Goal: Task Accomplishment & Management: Complete application form

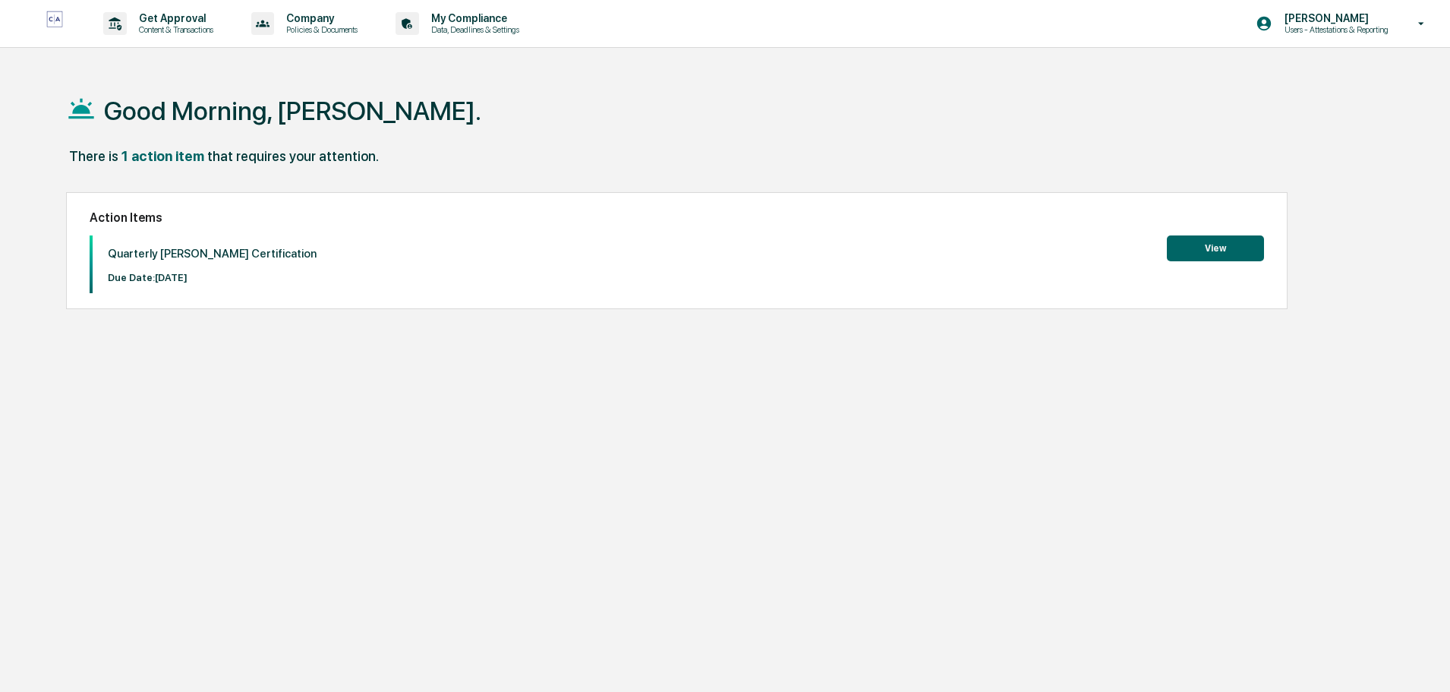
click at [1224, 261] on div "Quarterly [PERSON_NAME] Certification Due Date: [DATE] View" at bounding box center [677, 264] width 1175 height 58
click at [1224, 248] on button "View" at bounding box center [1215, 248] width 97 height 26
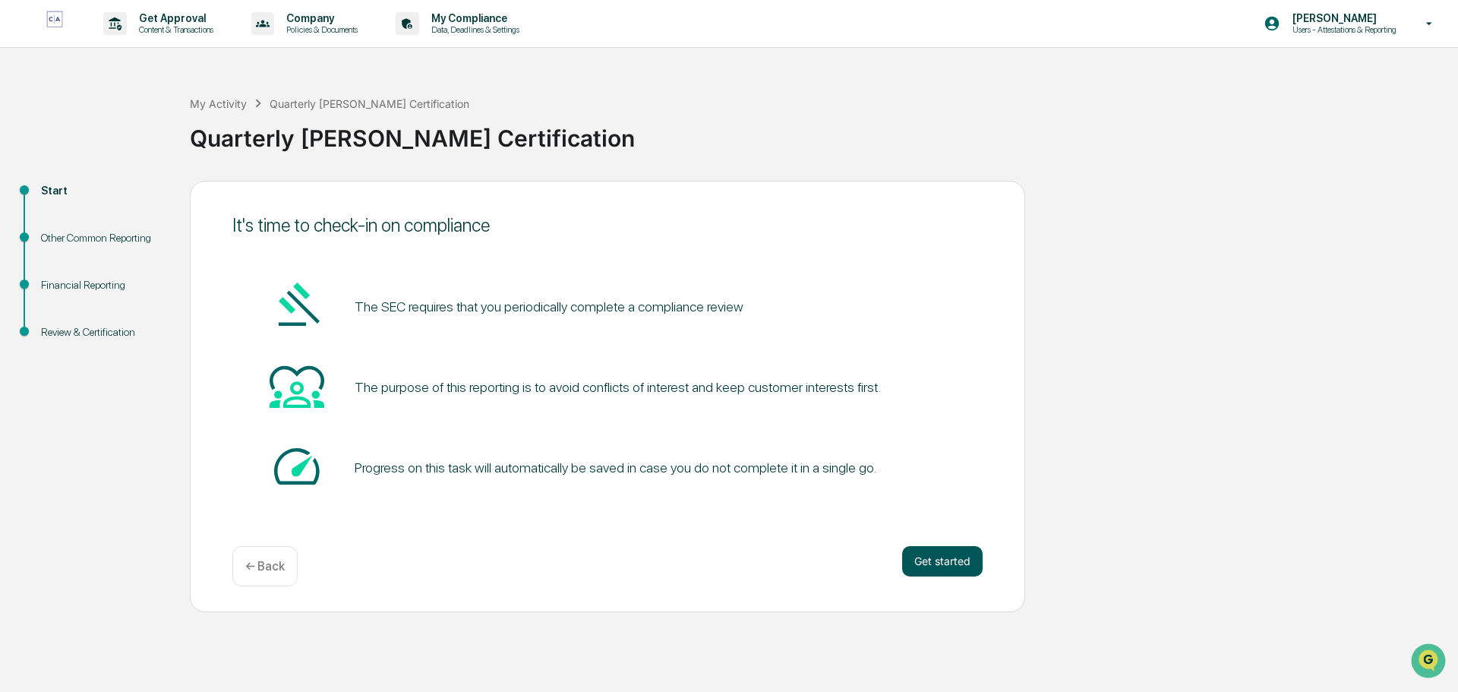
click at [935, 554] on button "Get started" at bounding box center [942, 561] width 80 height 30
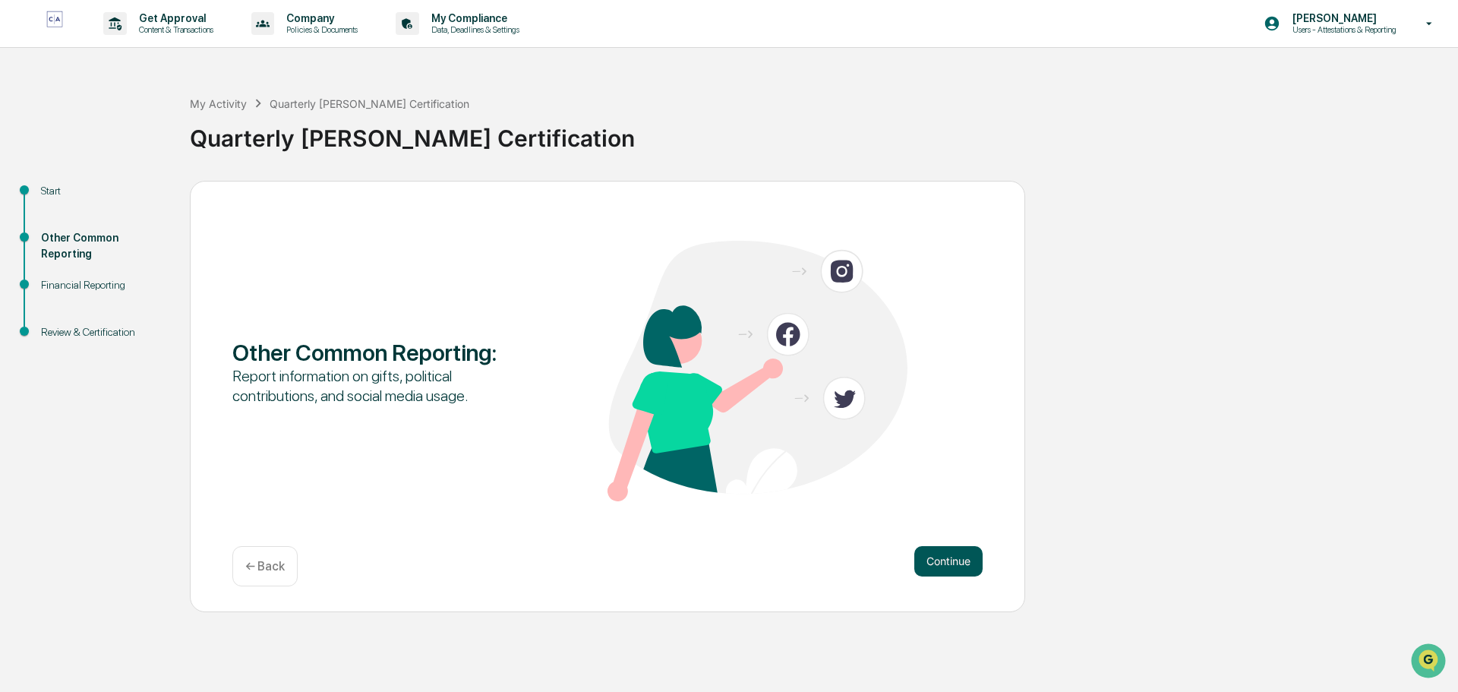
click at [946, 563] on button "Continue" at bounding box center [948, 561] width 68 height 30
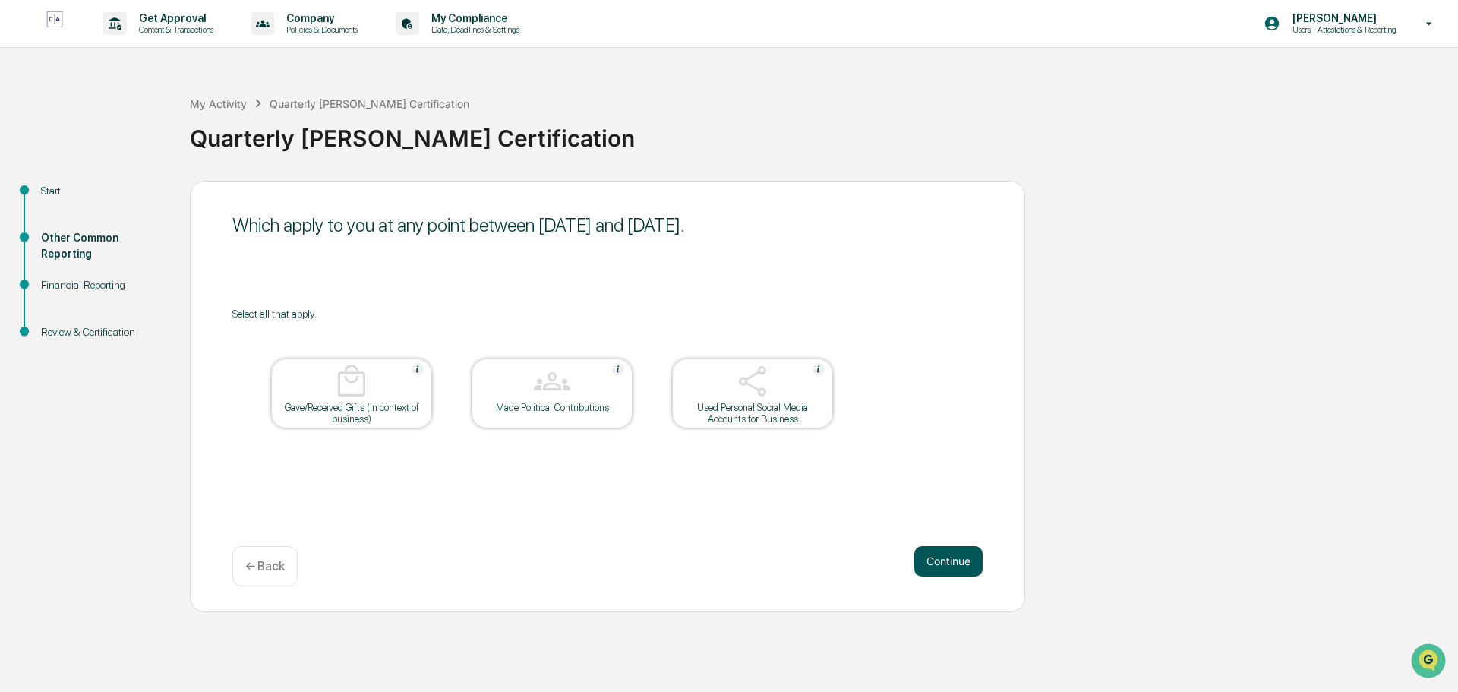
click at [955, 560] on button "Continue" at bounding box center [948, 561] width 68 height 30
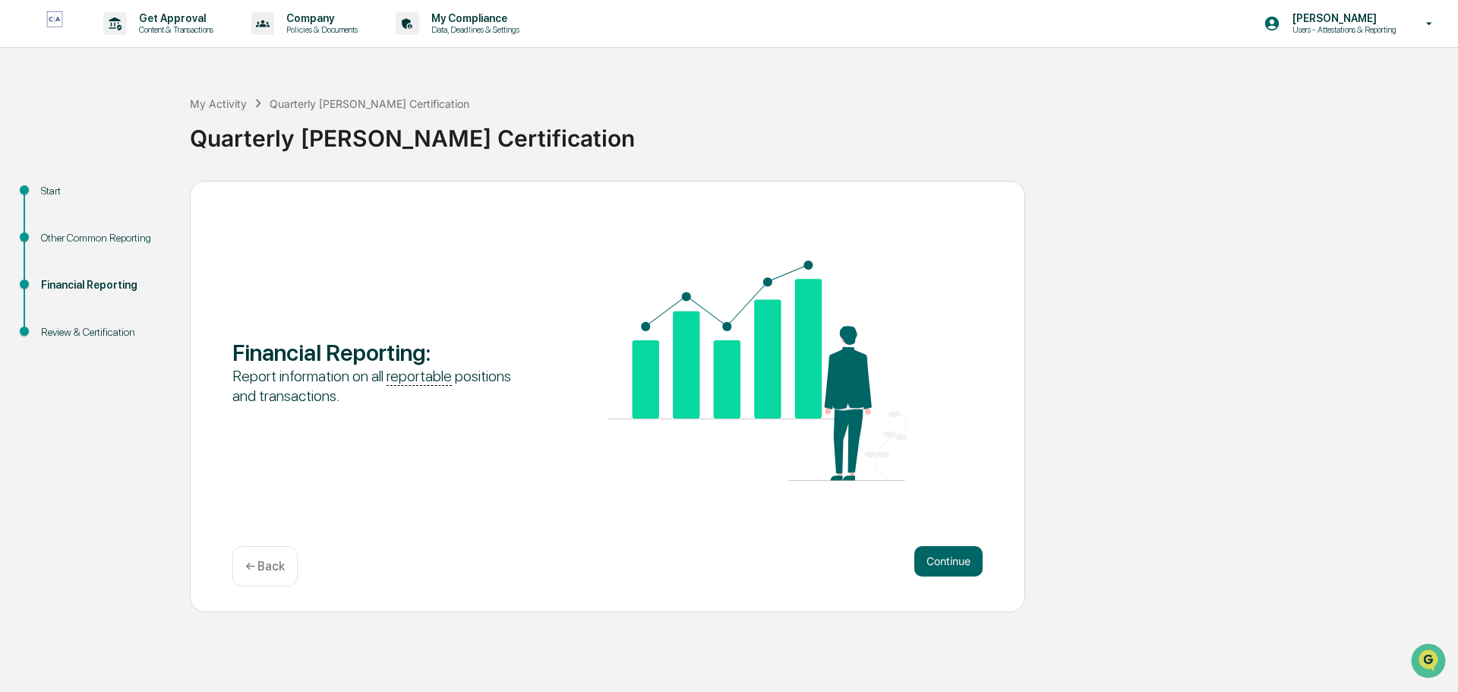
click at [955, 560] on button "Continue" at bounding box center [948, 561] width 68 height 30
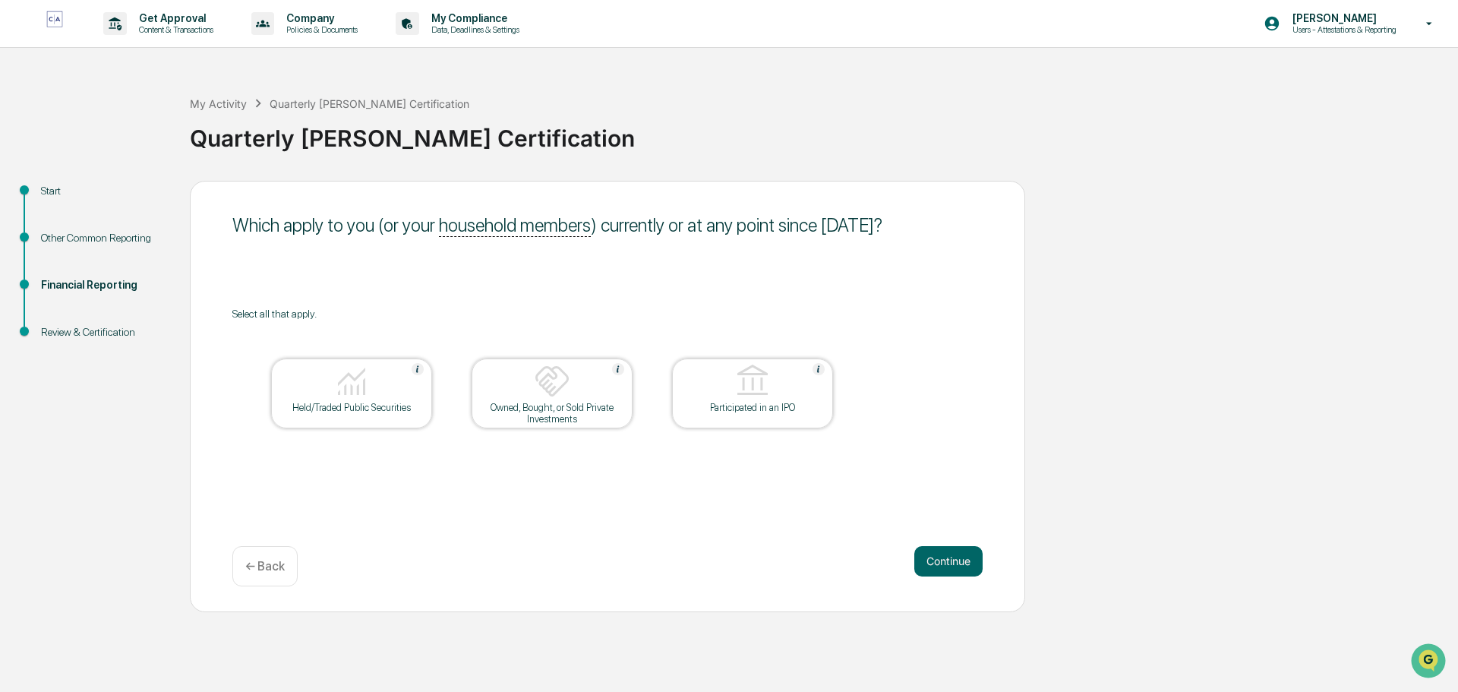
click at [955, 560] on button "Continue" at bounding box center [948, 561] width 68 height 30
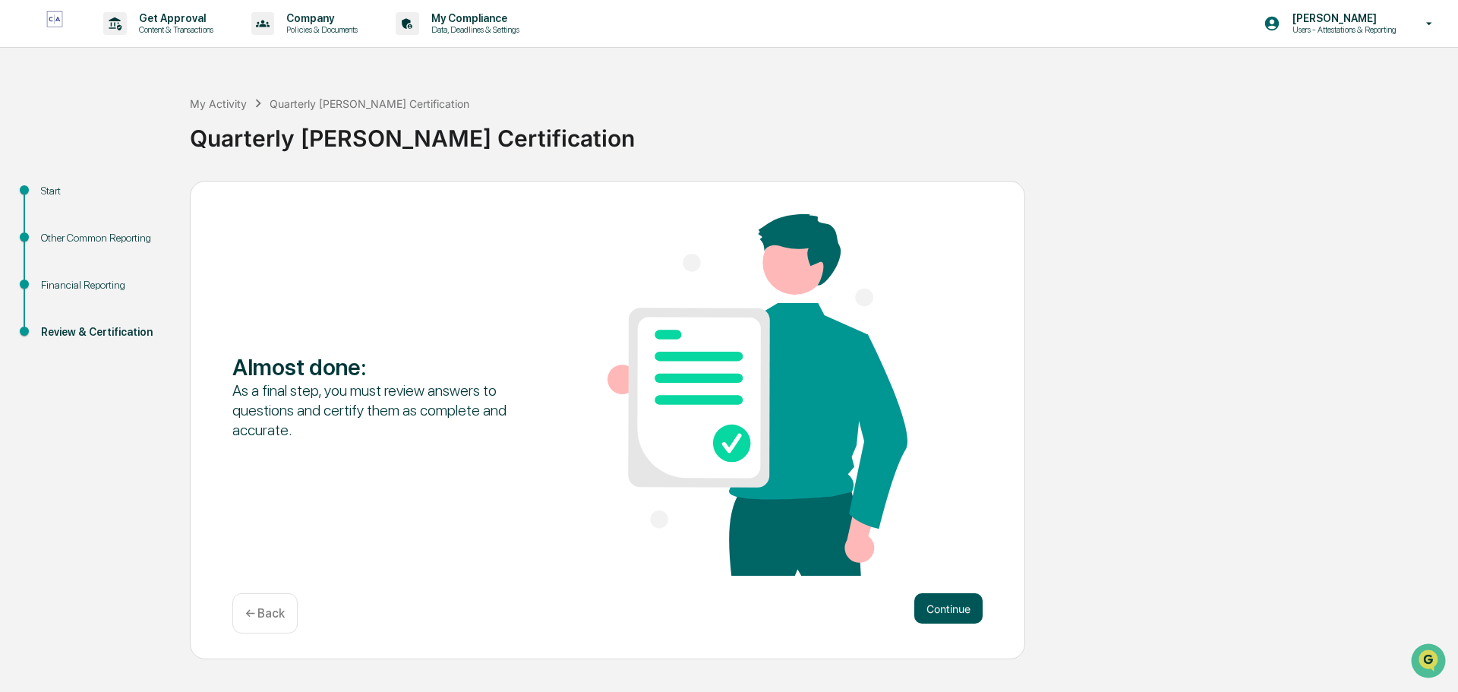
click at [958, 599] on button "Continue" at bounding box center [948, 608] width 68 height 30
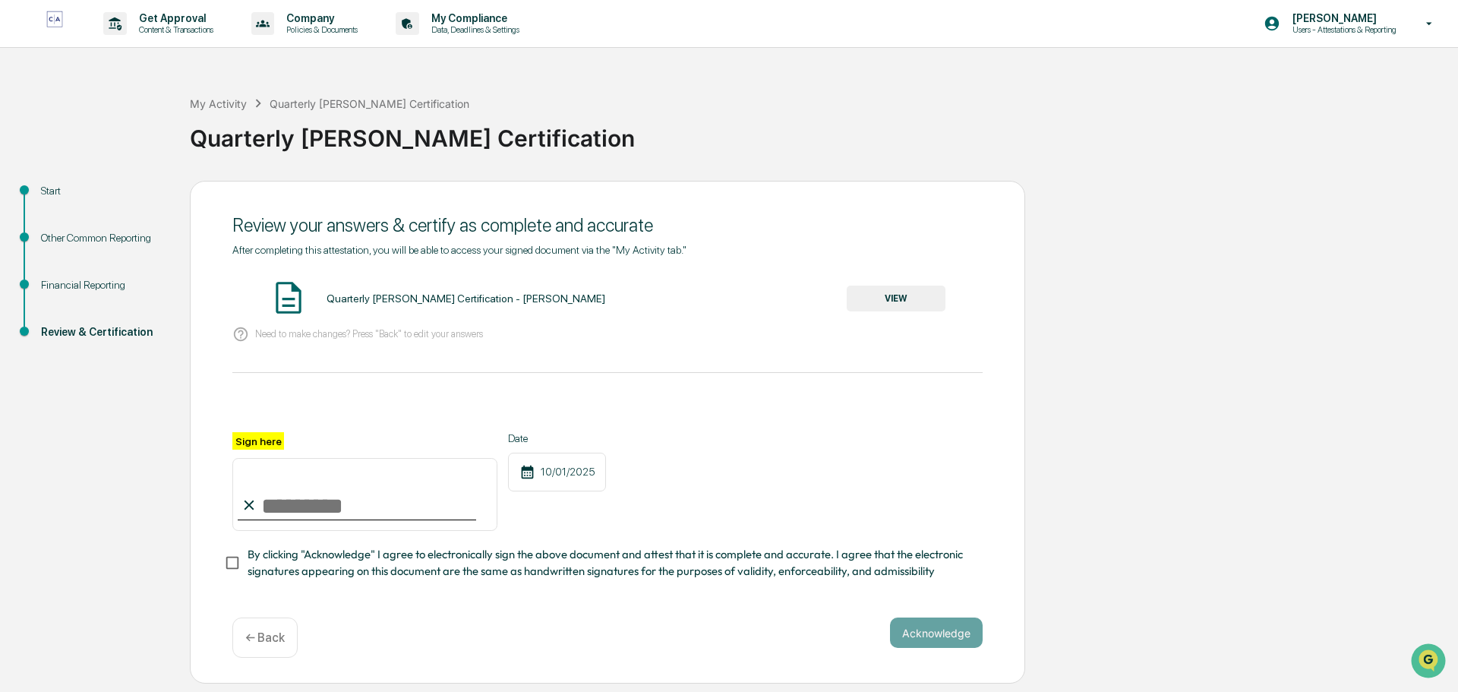
click at [322, 497] on input "Sign here" at bounding box center [364, 494] width 265 height 73
type input "******"
click at [907, 637] on button "Acknowledge" at bounding box center [936, 632] width 93 height 30
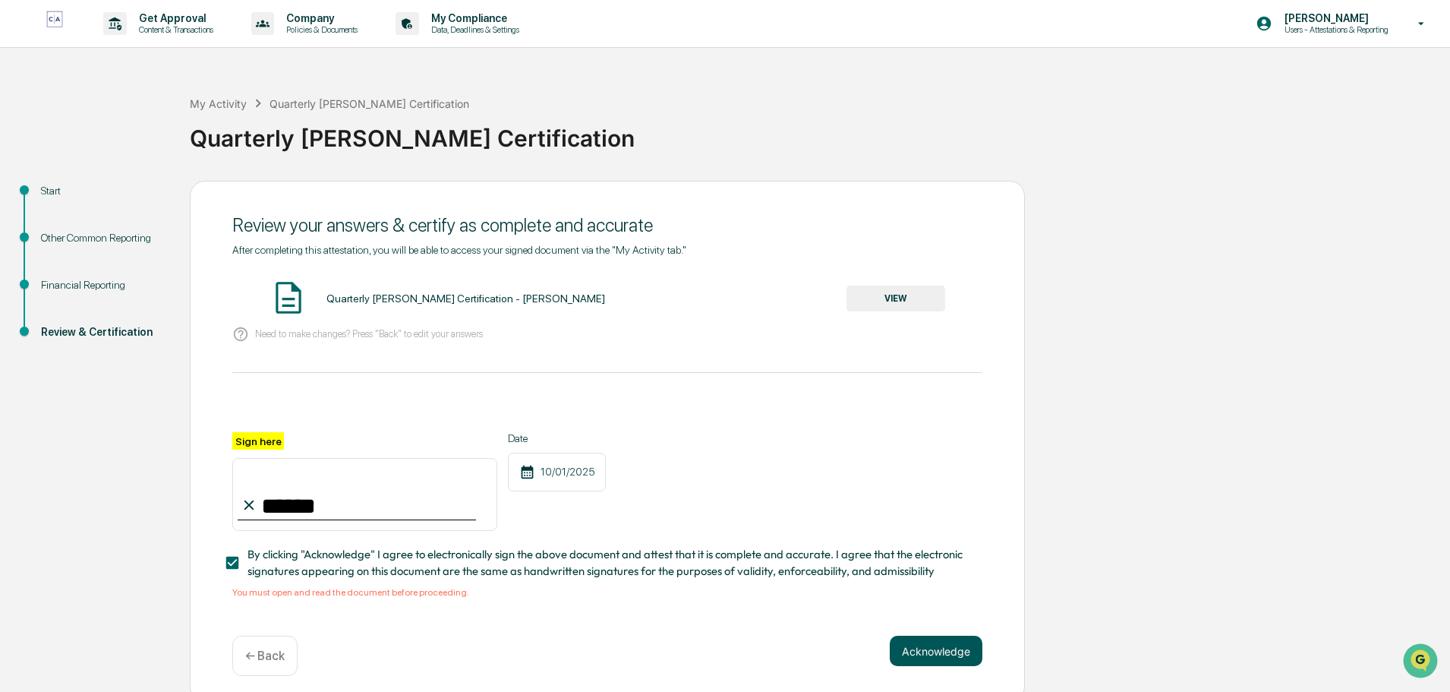
click at [950, 656] on button "Acknowledge" at bounding box center [936, 651] width 93 height 30
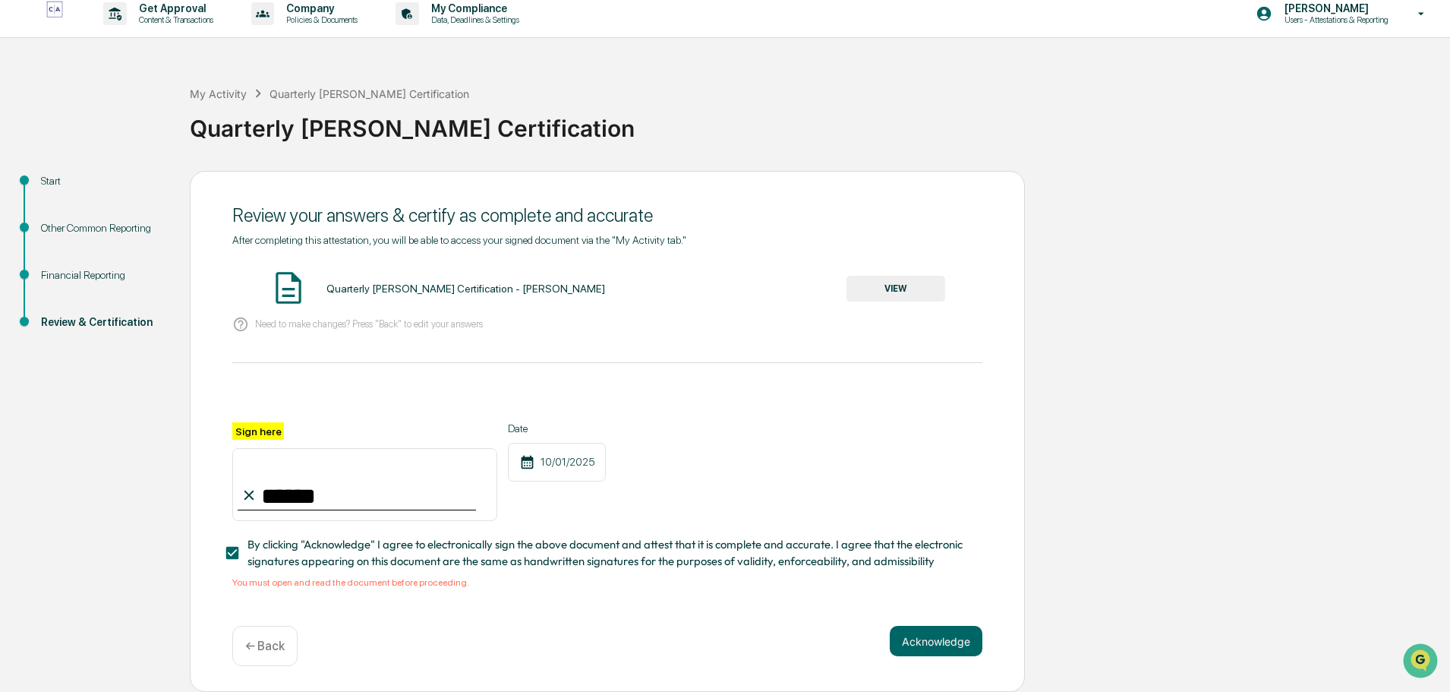
click at [909, 287] on button "VIEW" at bounding box center [896, 289] width 99 height 26
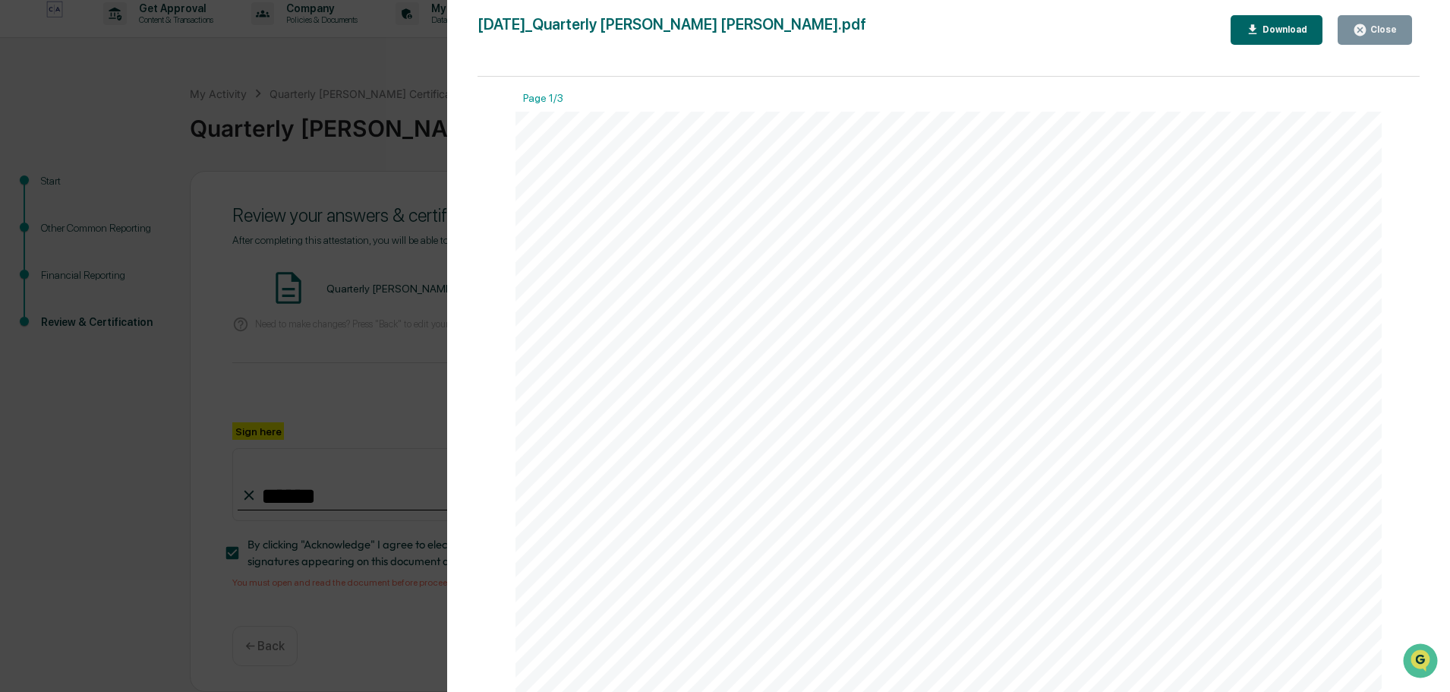
click at [1390, 25] on div "Close" at bounding box center [1383, 29] width 30 height 11
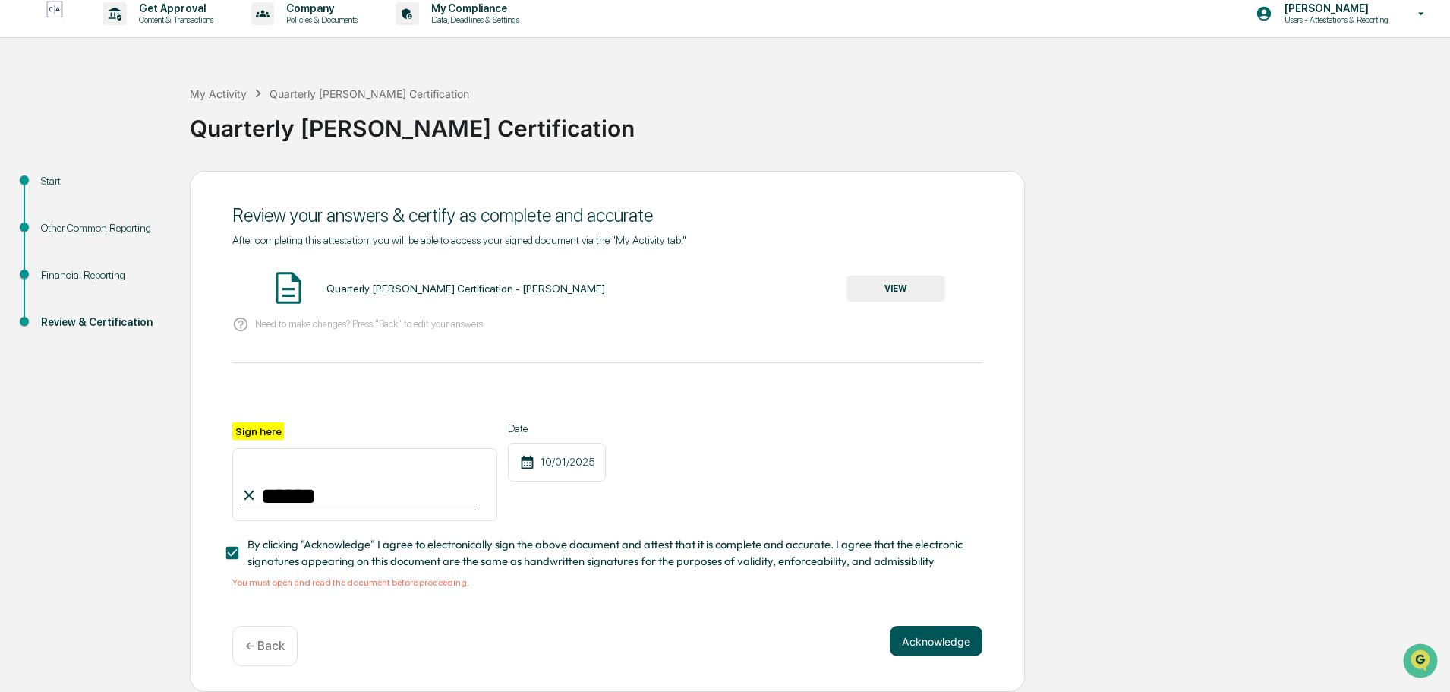
click at [919, 647] on button "Acknowledge" at bounding box center [936, 641] width 93 height 30
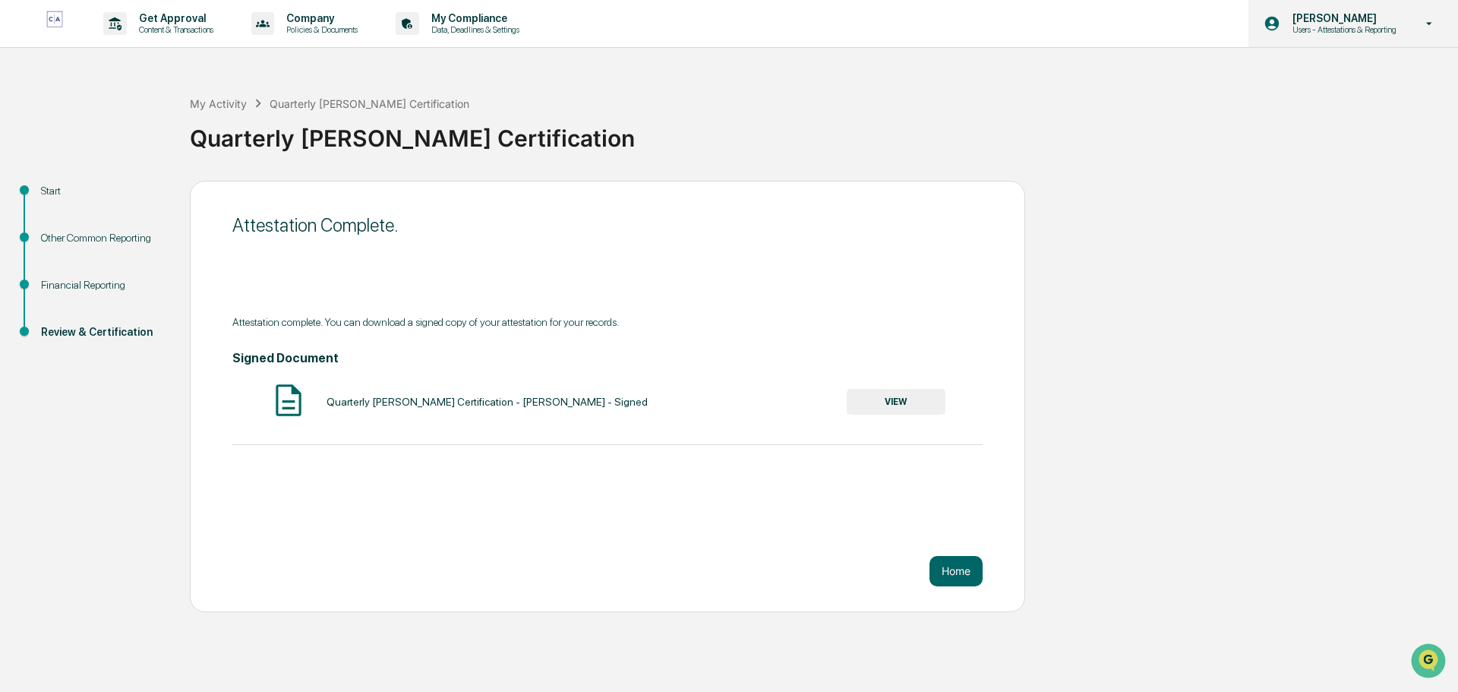
click at [1430, 26] on icon at bounding box center [1429, 24] width 27 height 14
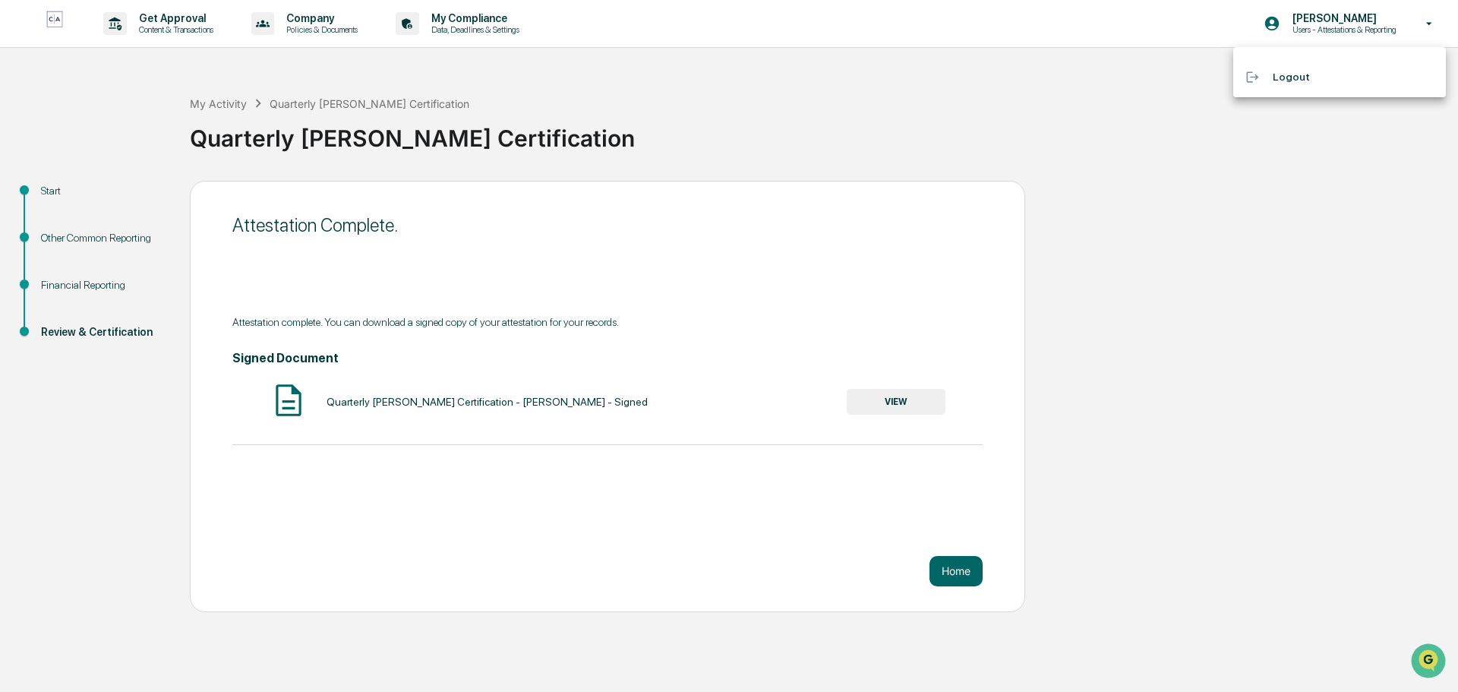
click at [1294, 76] on li "Logout" at bounding box center [1339, 77] width 213 height 28
